Goal: Task Accomplishment & Management: Use online tool/utility

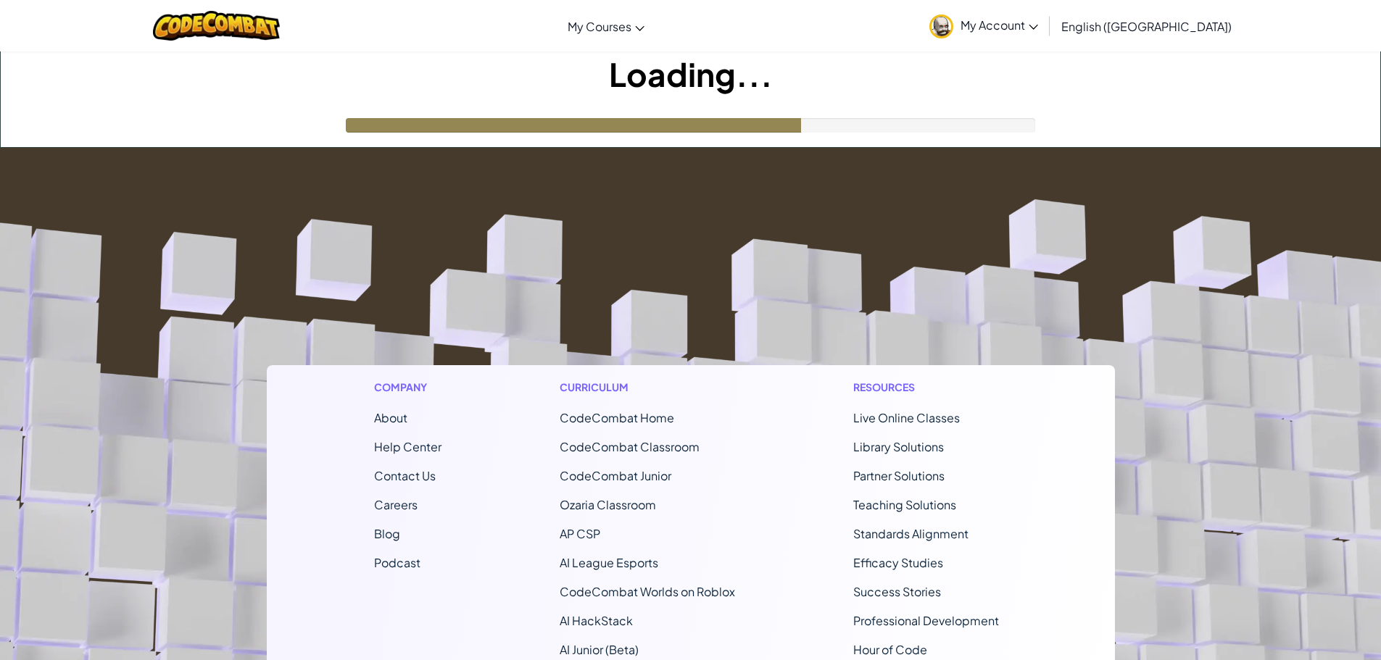
click at [565, 96] on h1 "Loading..." at bounding box center [690, 73] width 1379 height 45
click at [562, 96] on h1 "Loading..." at bounding box center [690, 73] width 1379 height 45
click at [563, 96] on h1 "Loading..." at bounding box center [690, 73] width 1379 height 45
click at [564, 95] on h1 "Loading..." at bounding box center [690, 73] width 1379 height 45
click at [505, 110] on div "Loading..." at bounding box center [690, 99] width 1379 height 96
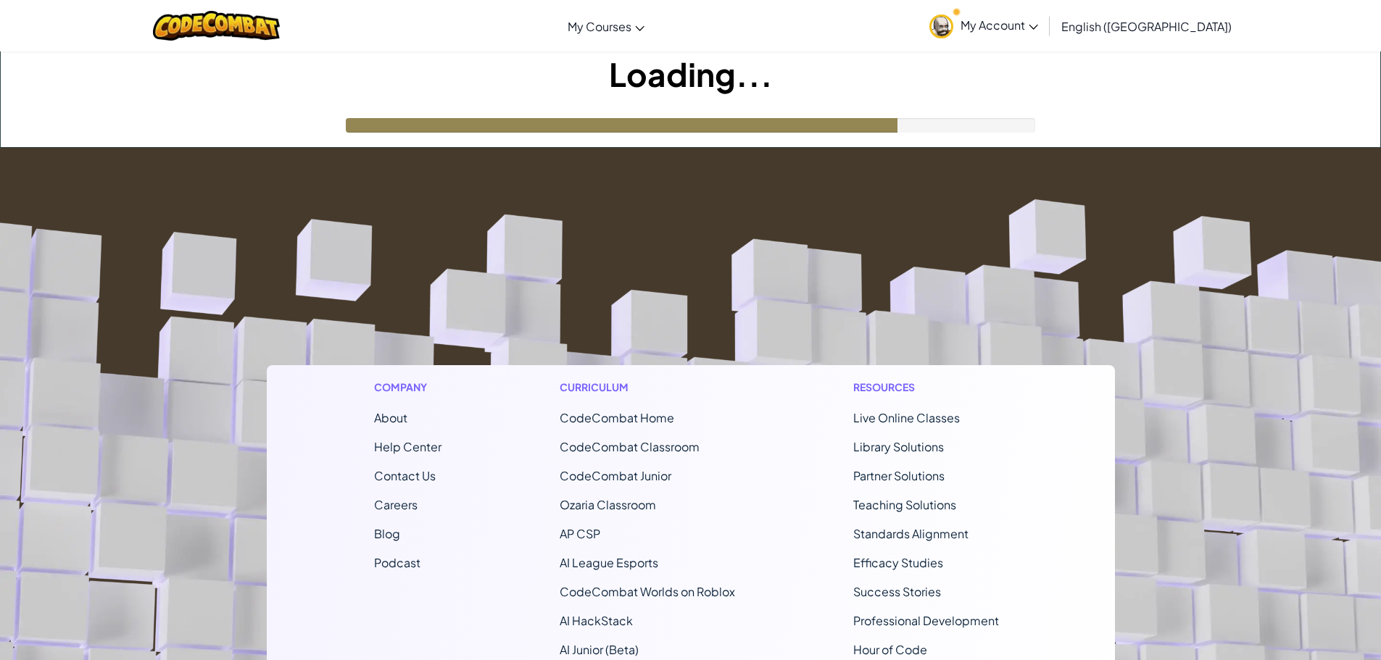
click at [506, 111] on div "Loading..." at bounding box center [690, 99] width 1379 height 96
drag, startPoint x: 507, startPoint y: 111, endPoint x: 491, endPoint y: 113, distance: 15.4
click at [504, 113] on div "Loading..." at bounding box center [690, 99] width 1379 height 96
drag, startPoint x: 487, startPoint y: 130, endPoint x: 512, endPoint y: 138, distance: 25.9
click at [506, 138] on div "Loading..." at bounding box center [690, 99] width 1379 height 96
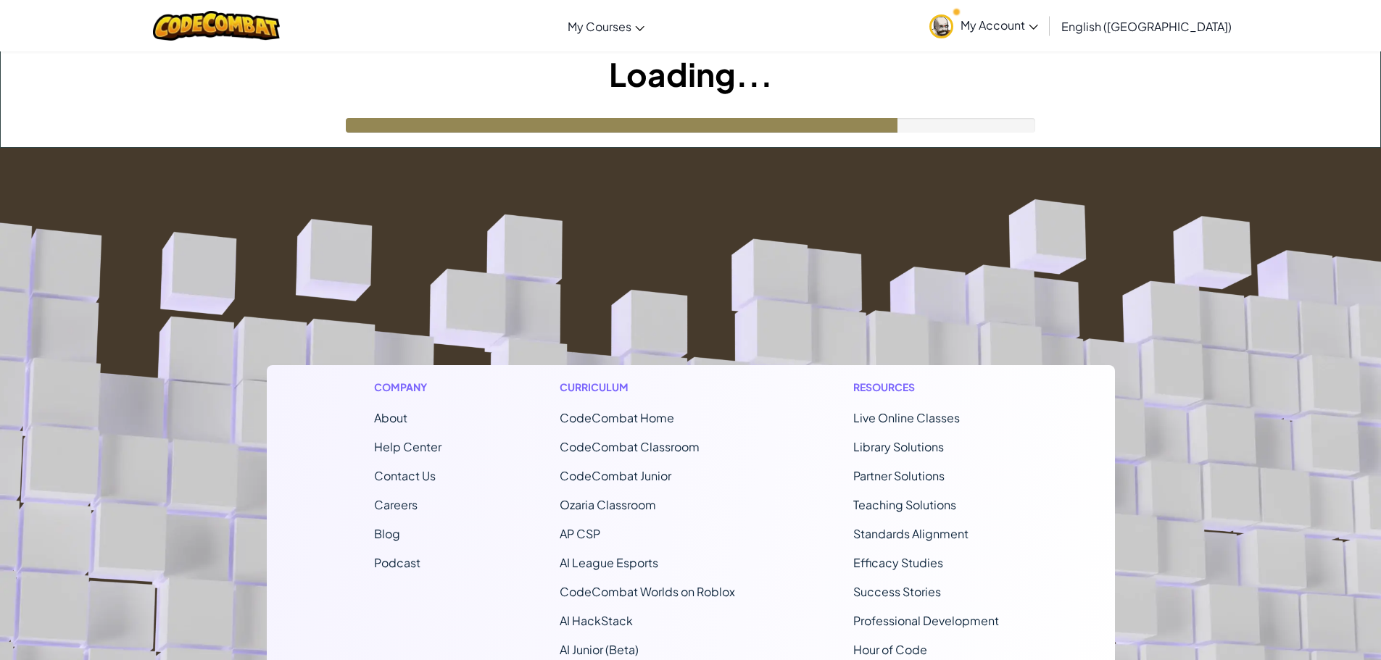
click at [521, 136] on div "Loading..." at bounding box center [690, 99] width 1379 height 96
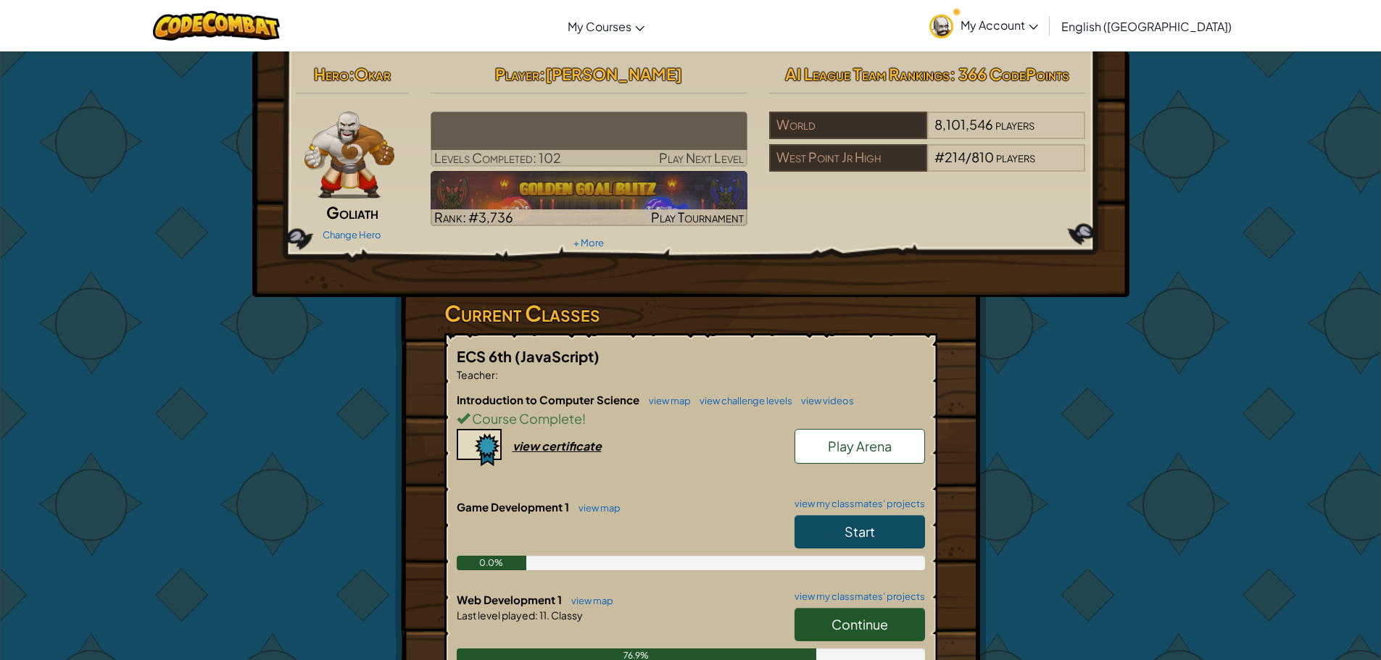
drag, startPoint x: 524, startPoint y: 136, endPoint x: 536, endPoint y: 141, distance: 12.7
click at [536, 141] on img at bounding box center [589, 139] width 317 height 55
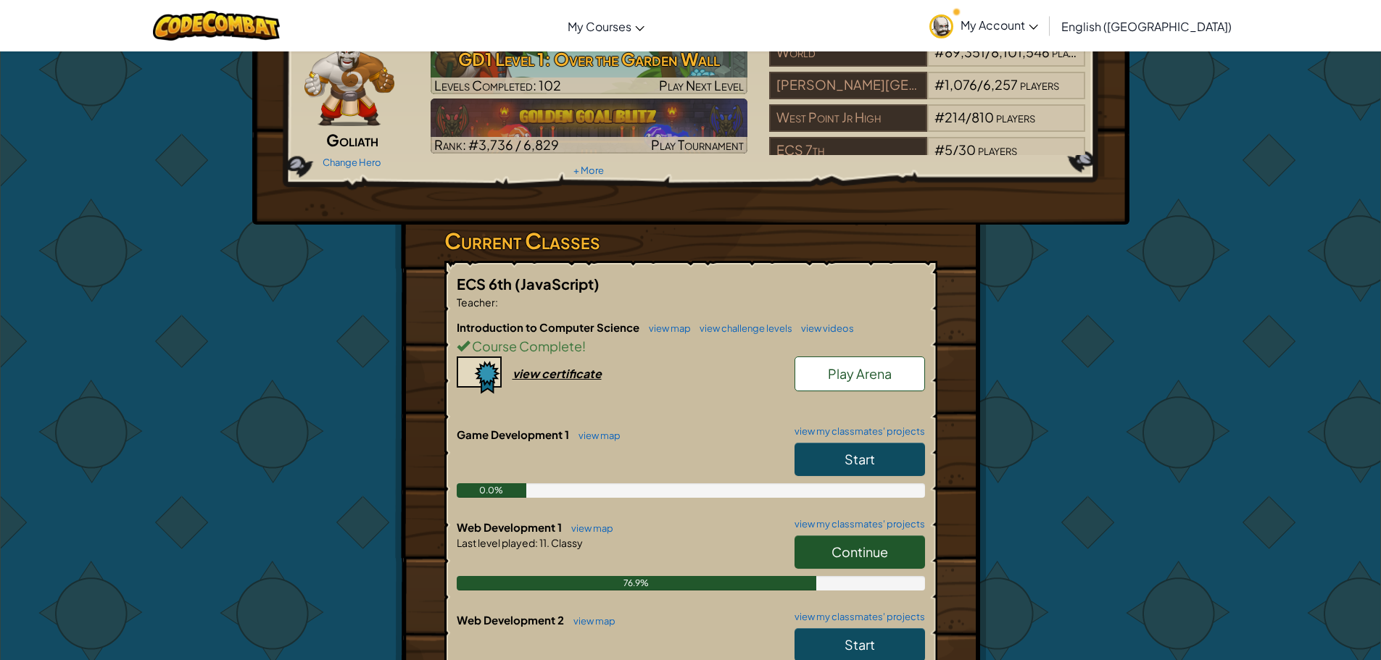
scroll to position [217, 0]
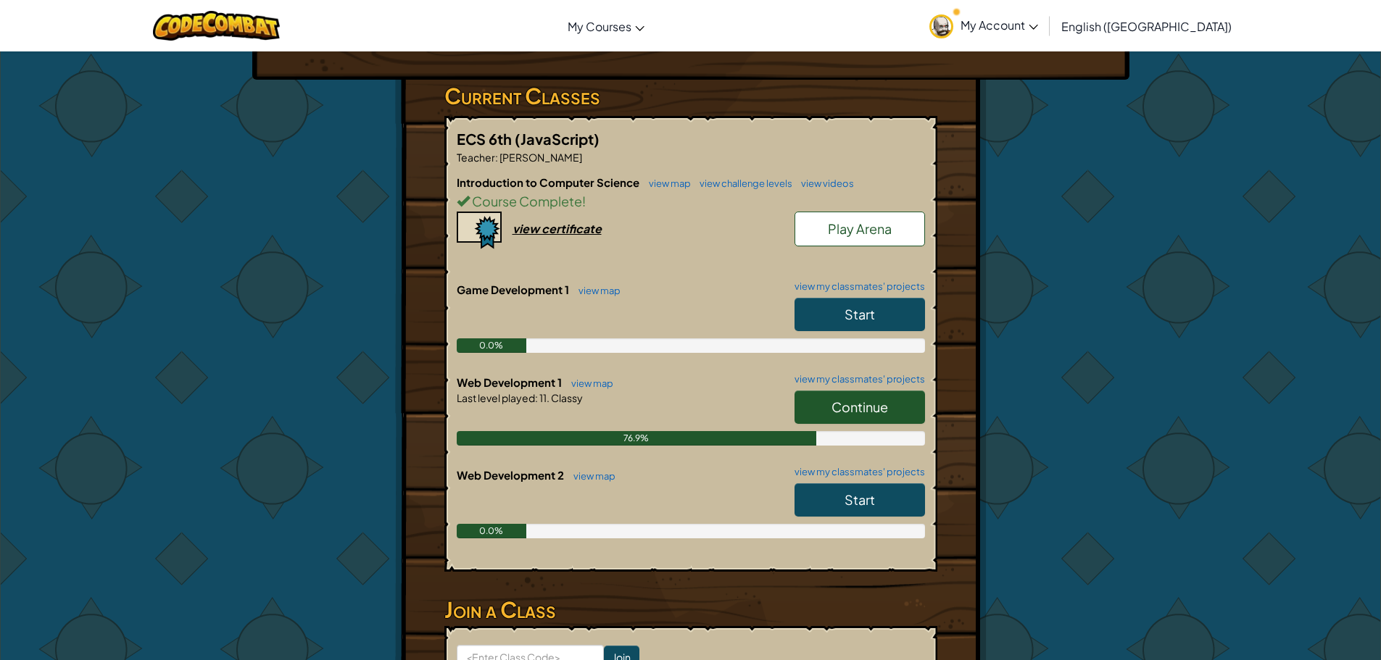
click at [868, 415] on link "Continue" at bounding box center [859, 407] width 130 height 33
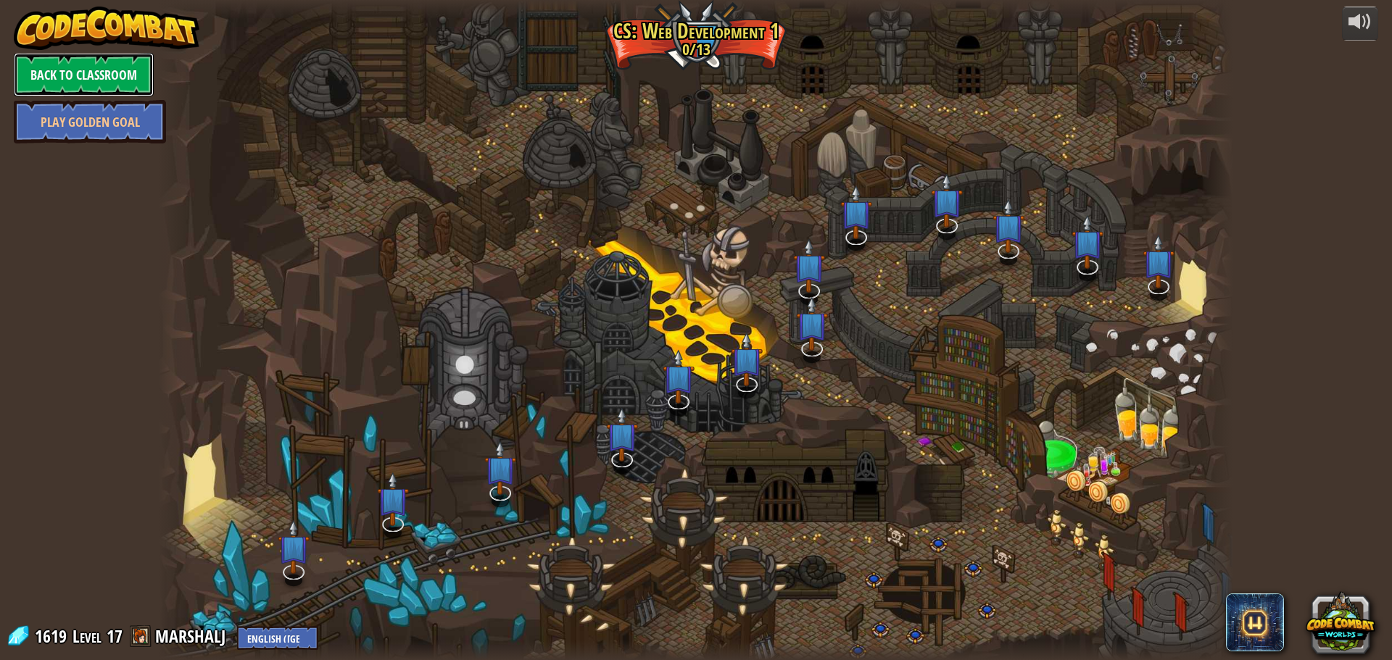
click at [48, 75] on link "Back to Classroom" at bounding box center [84, 74] width 140 height 43
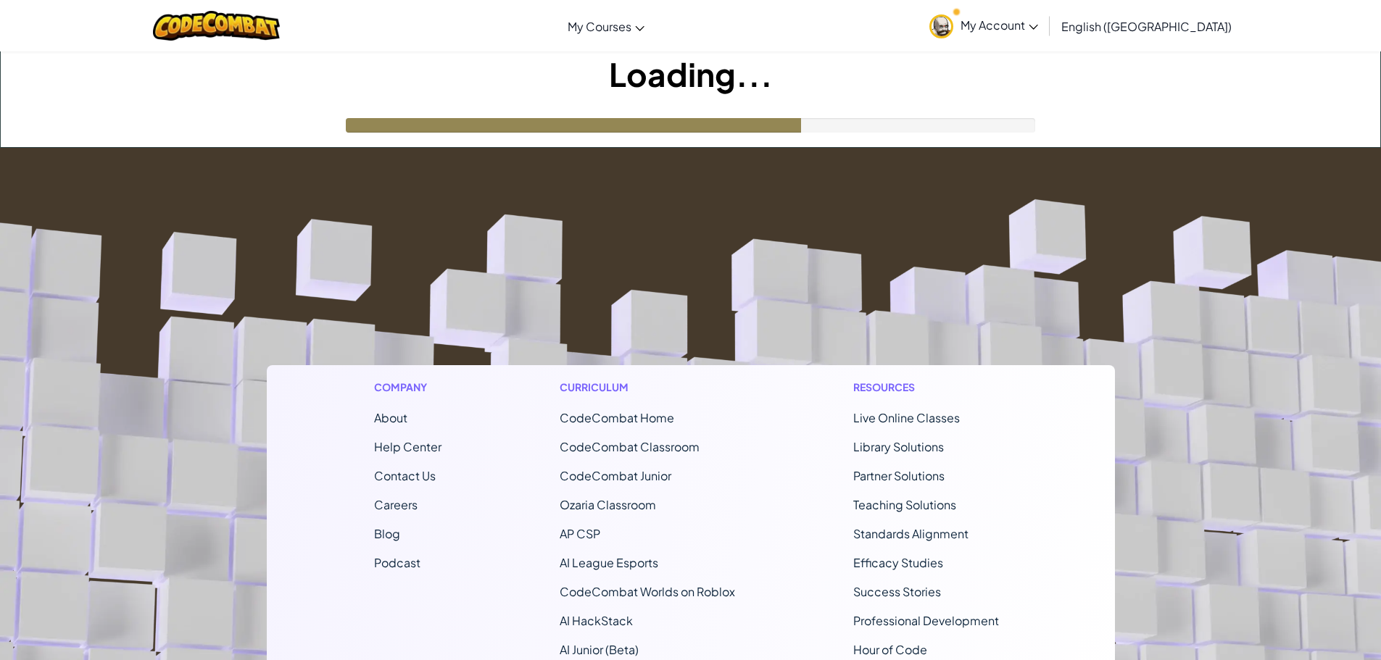
drag, startPoint x: 452, startPoint y: 17, endPoint x: 496, endPoint y: 199, distance: 187.4
click at [496, 199] on footer "Company About Help Center Contact Us Careers Blog Podcast Curriculum CodeCombat…" at bounding box center [690, 540] width 1381 height 785
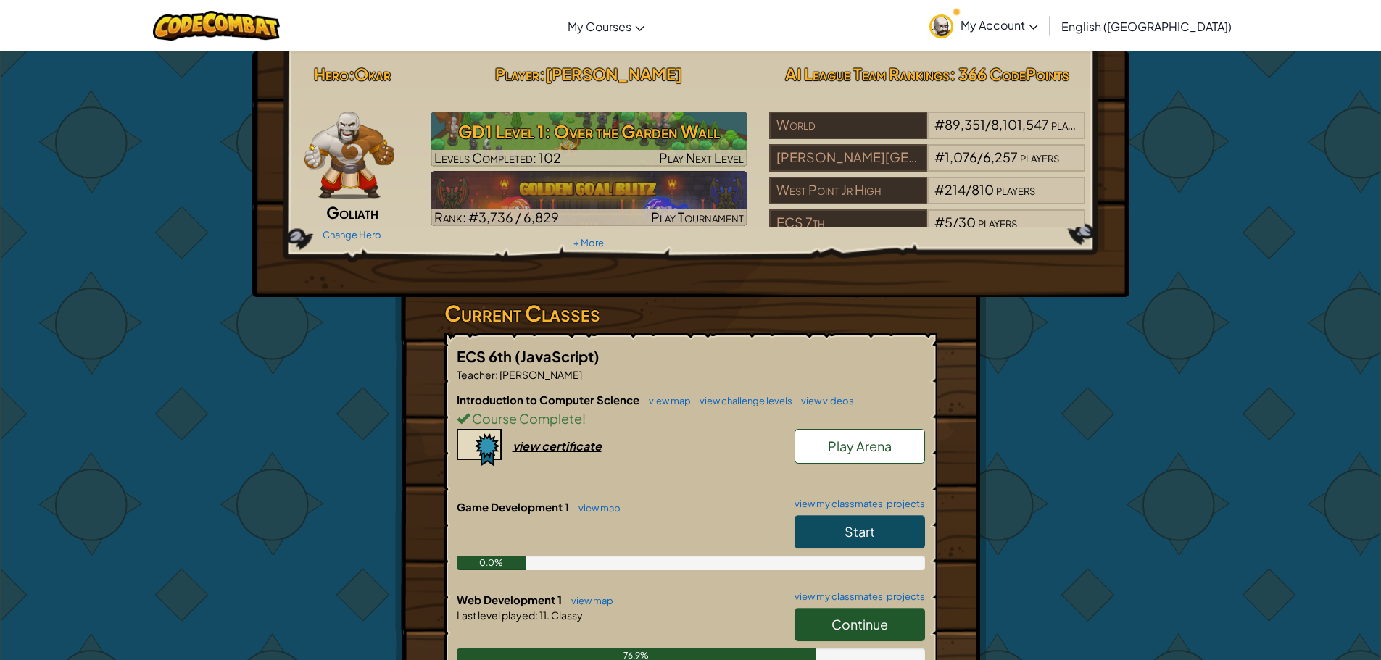
scroll to position [72, 0]
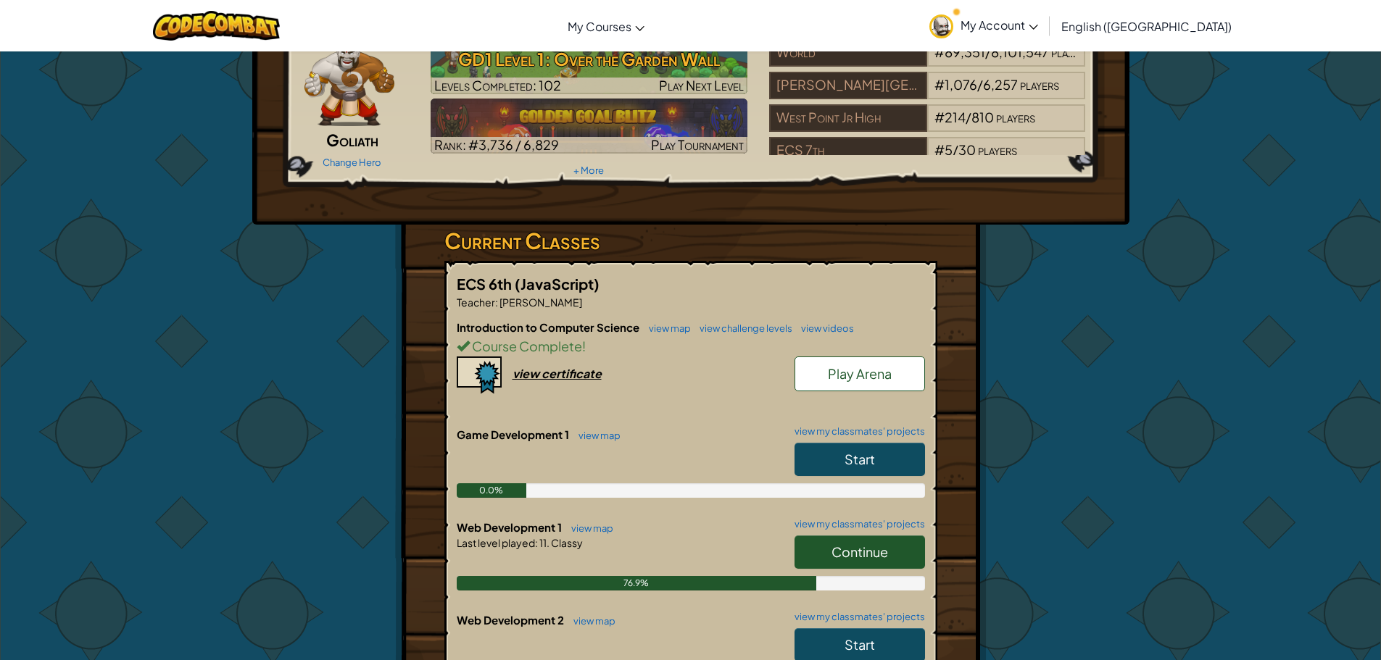
click at [864, 558] on span "Continue" at bounding box center [859, 552] width 57 height 17
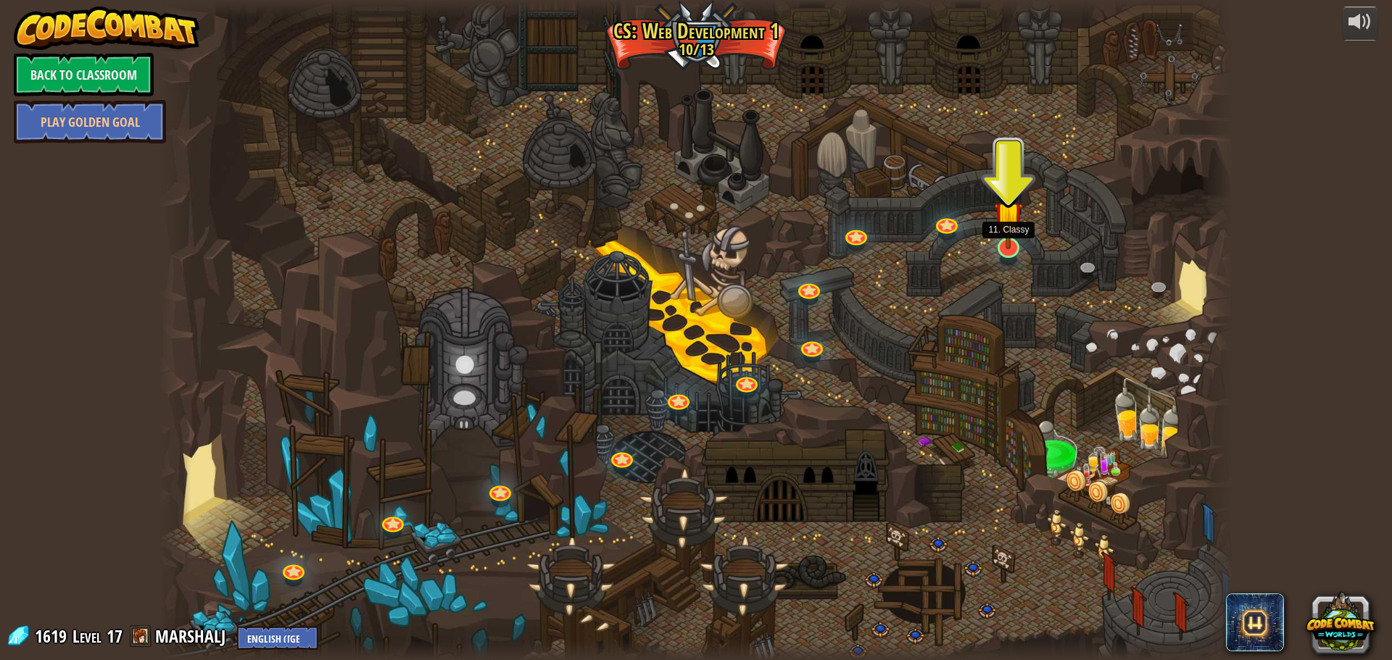
click at [1018, 246] on img at bounding box center [1008, 216] width 29 height 67
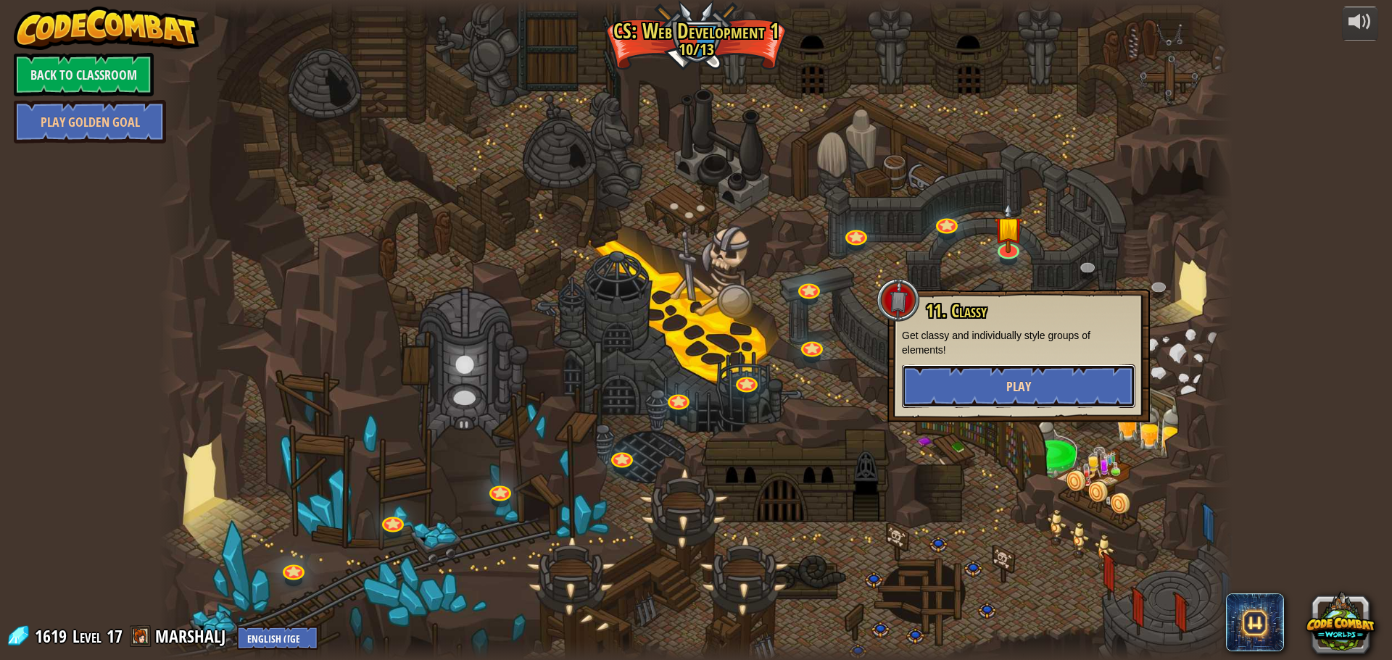
click at [992, 390] on button "Play" at bounding box center [1018, 386] width 233 height 43
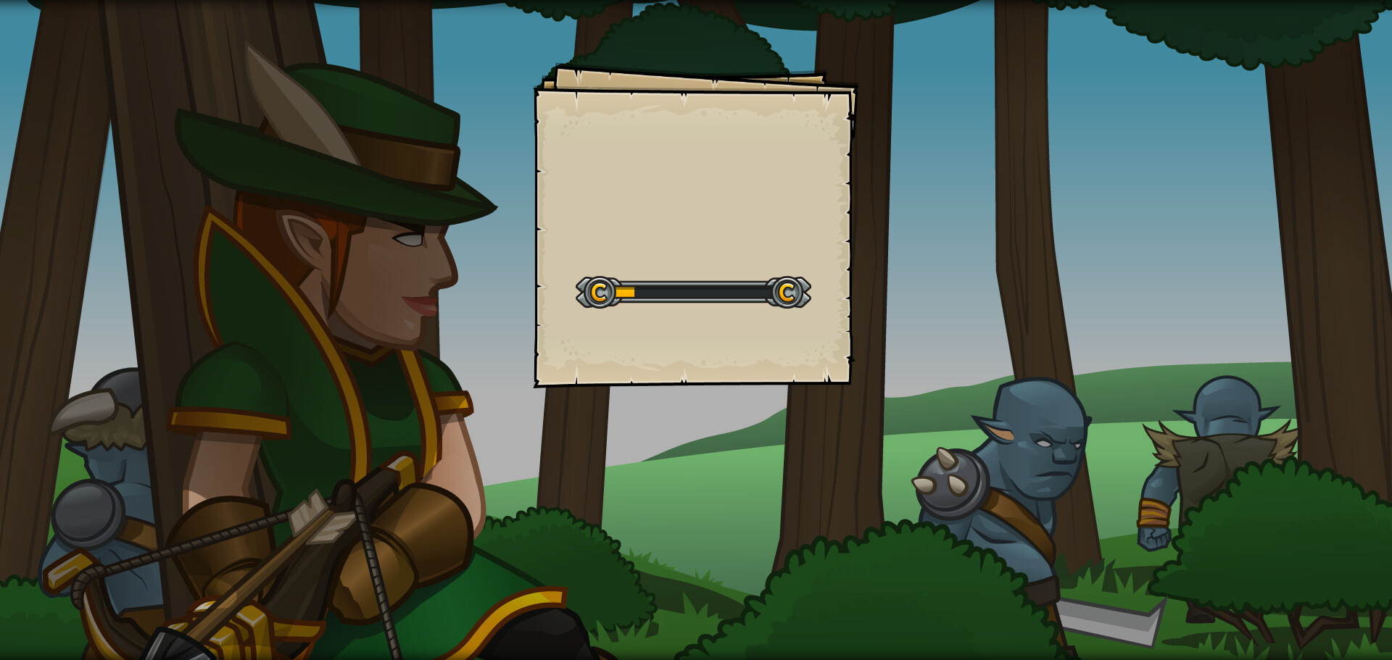
click at [407, 127] on div "Goals Start Level Error loading from server. Try refreshing the page. You'll ne…" at bounding box center [696, 330] width 1392 height 660
click at [700, 252] on div "Goals Start Level Error loading from server. Try refreshing the page. You'll ne…" at bounding box center [696, 225] width 326 height 326
drag, startPoint x: 684, startPoint y: 269, endPoint x: 724, endPoint y: 225, distance: 59.0
click at [728, 235] on div "Goals Start Level Error loading from server. Try refreshing the page. You'll ne…" at bounding box center [696, 225] width 326 height 326
click at [724, 225] on div "Goals Start Level Error loading from server. Try refreshing the page. You'll ne…" at bounding box center [696, 225] width 326 height 326
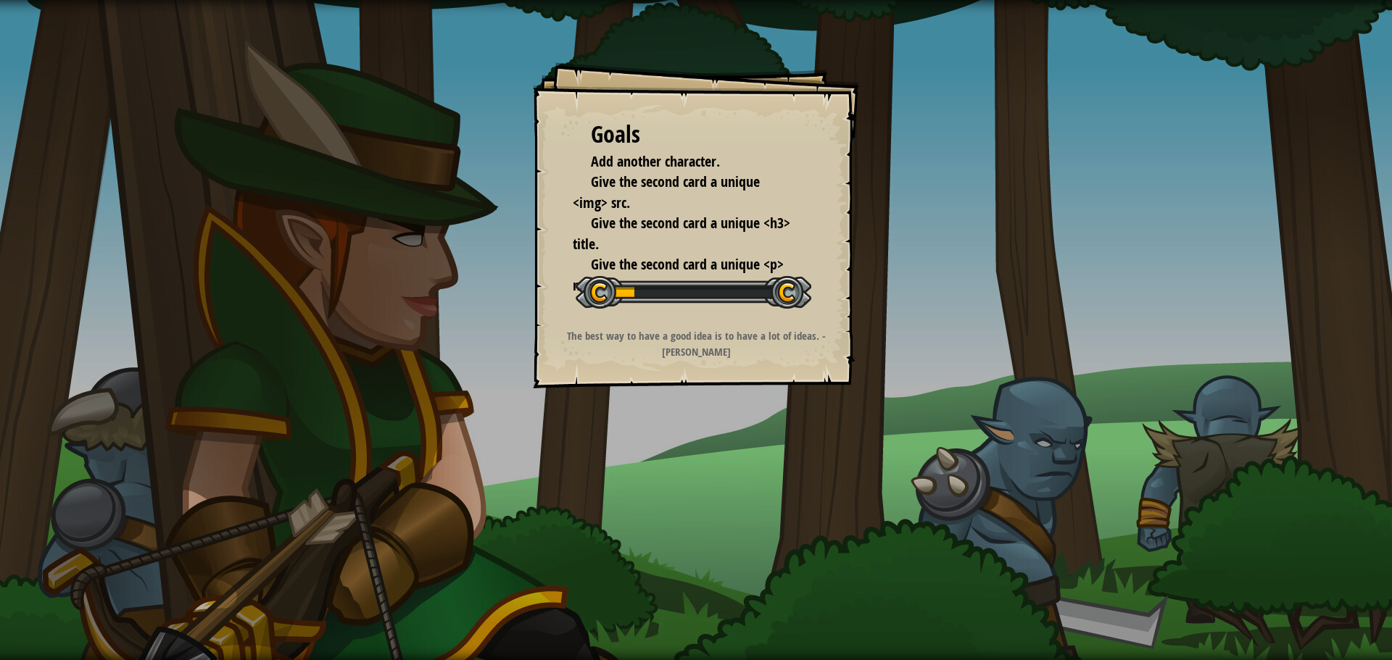
click at [724, 225] on span "Give the second card a unique <h3> title." at bounding box center [681, 233] width 217 height 41
click at [681, 230] on span "Give the second card a unique <h3> title." at bounding box center [681, 233] width 217 height 41
click at [675, 217] on span "Give the second card a unique <h3> title." at bounding box center [681, 233] width 217 height 41
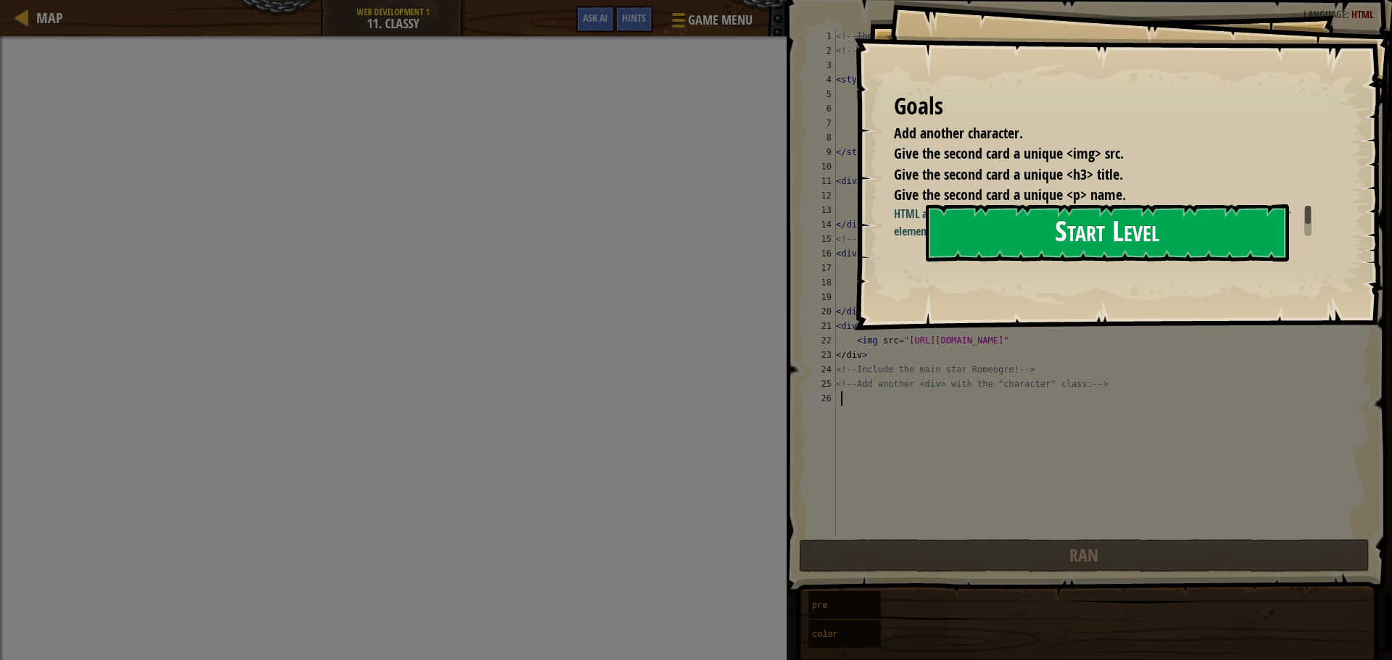
click at [1002, 239] on button "Start Level" at bounding box center [1107, 232] width 363 height 57
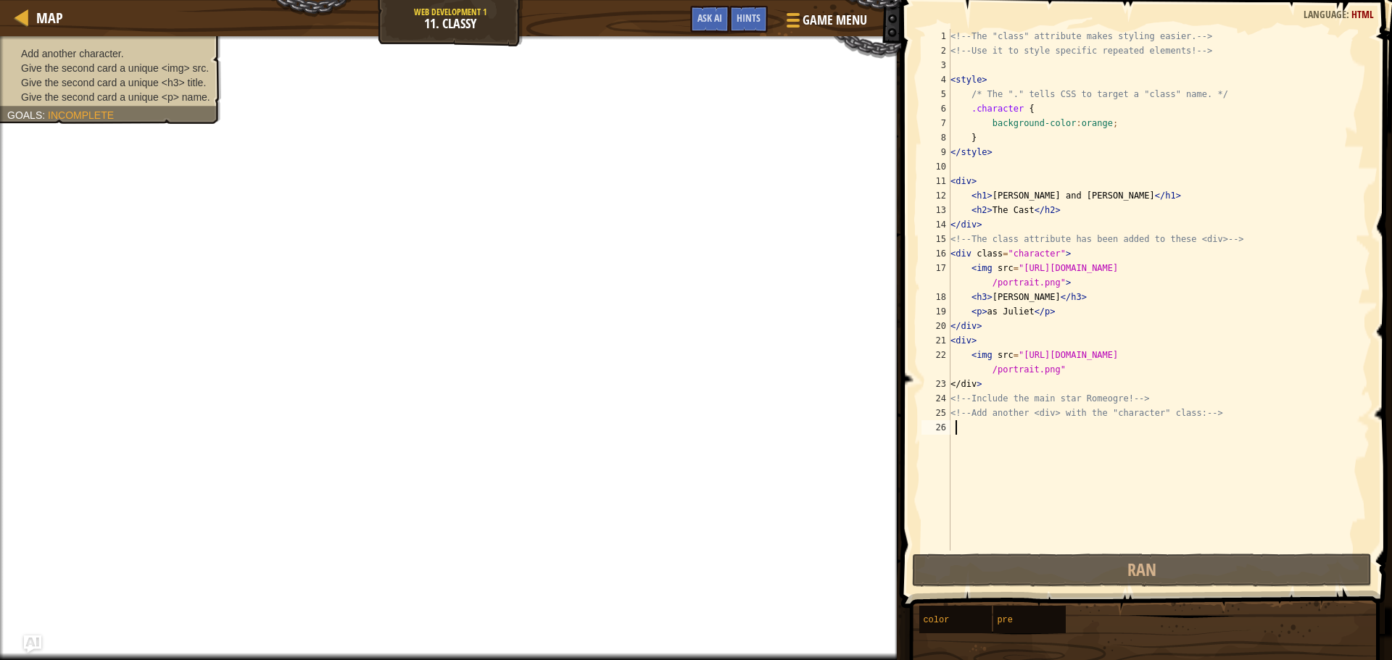
click at [1094, 387] on div "<!-- The "class" attribute makes styling easier. --> <!-- Use it to style speci…" at bounding box center [1158, 304] width 423 height 551
click at [1135, 378] on div "<!-- The "class" attribute makes styling easier. --> <!-- Use it to style speci…" at bounding box center [1158, 304] width 423 height 551
click at [1079, 375] on div "<!-- The "class" attribute makes styling easier. --> <!-- Use it to style speci…" at bounding box center [1158, 304] width 423 height 551
type textarea "<img src="[URL][DOMAIN_NAME]""
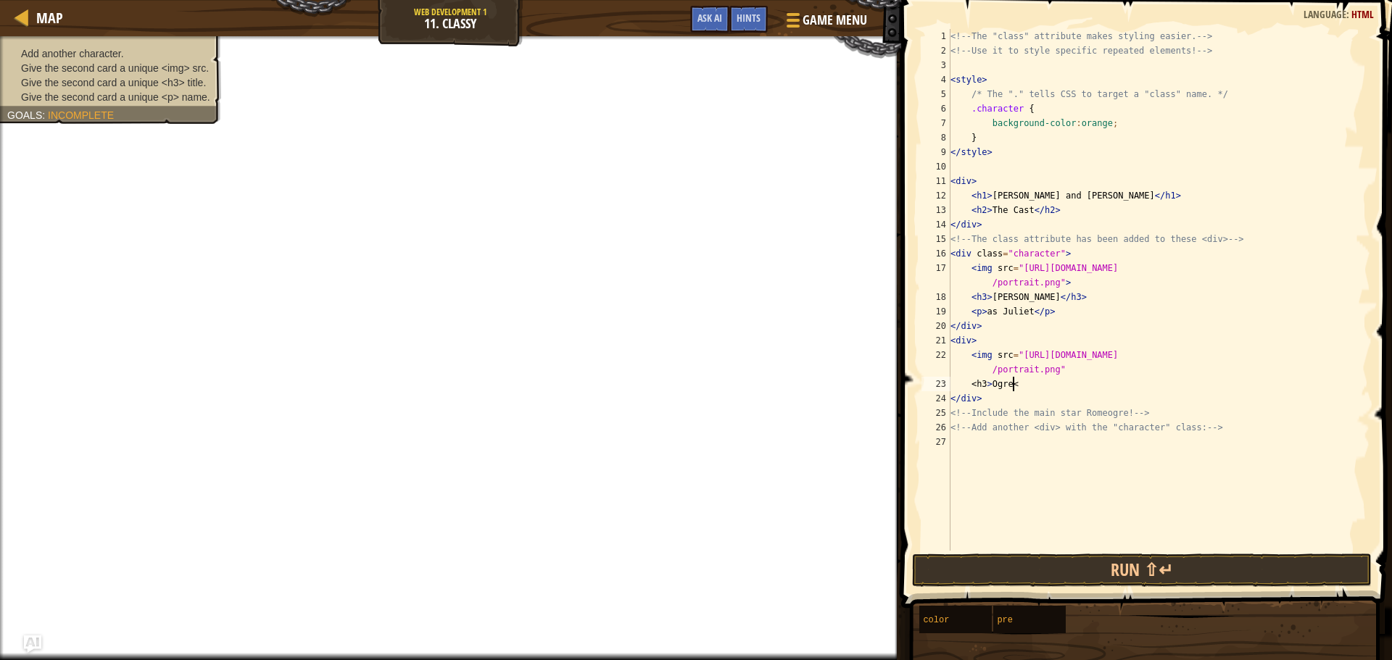
scroll to position [7, 4]
type textarea "<h3>Ogre</h3>"
type textarea "a"
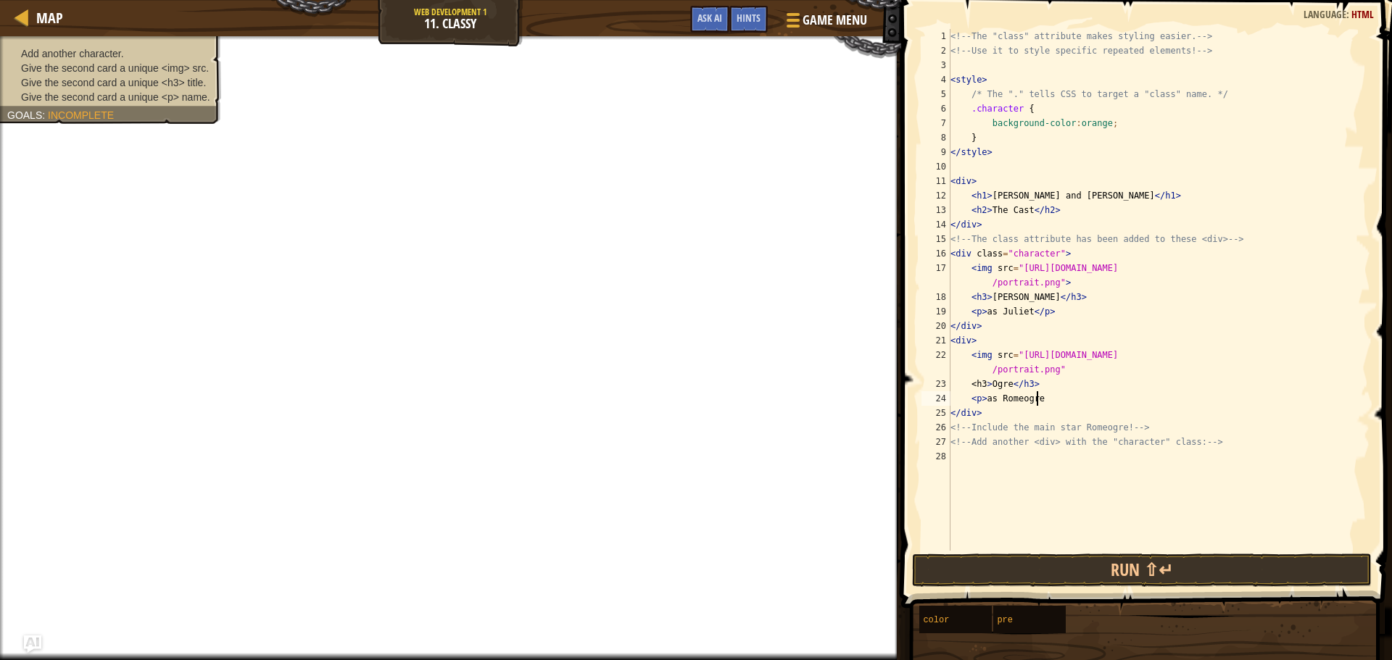
type textarea "<p>as Romeogre>"
